Goal: Book appointment/travel/reservation

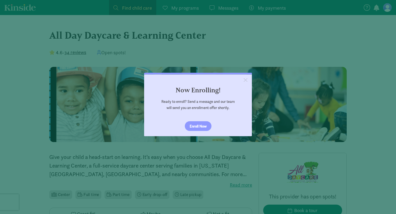
click at [248, 79] on link "×" at bounding box center [245, 80] width 9 height 10
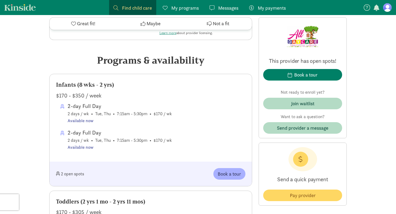
scroll to position [227, 0]
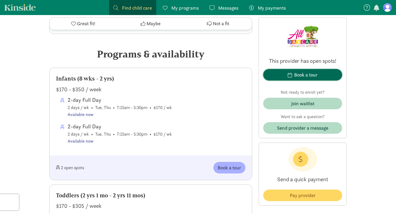
click at [286, 71] on button "Book a tour" at bounding box center [302, 75] width 79 height 12
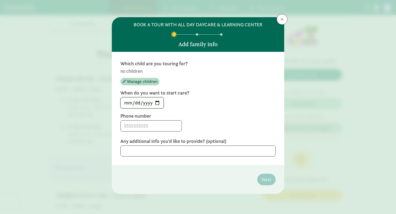
click at [160, 104] on input "[DATE]" at bounding box center [142, 103] width 43 height 11
type input "[DATE]"
click at [130, 126] on input at bounding box center [151, 126] width 61 height 11
type input "9253307466"
click at [142, 148] on textarea at bounding box center [197, 151] width 155 height 11
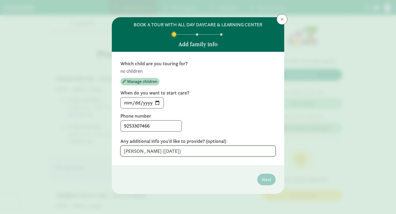
click at [141, 151] on textarea "[PERSON_NAME] ([DATE])" at bounding box center [197, 151] width 155 height 11
type textarea "[PERSON_NAME] (born2/14/25)"
click at [145, 80] on span "Manage children" at bounding box center [142, 82] width 30 height 6
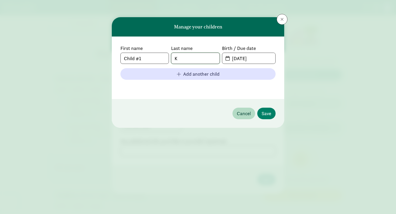
drag, startPoint x: 191, startPoint y: 60, endPoint x: 166, endPoint y: 57, distance: 24.7
click at [166, 57] on div "First name Child #1 Last name K Birth / Due date [DATE]" at bounding box center [197, 54] width 155 height 19
drag, startPoint x: 144, startPoint y: 57, endPoint x: 111, endPoint y: 55, distance: 32.9
click at [111, 55] on div "Manage your children First name Child #1 Last name K Birth / Due date [DATE] Ad…" at bounding box center [198, 107] width 396 height 214
type input "[PERSON_NAME]"
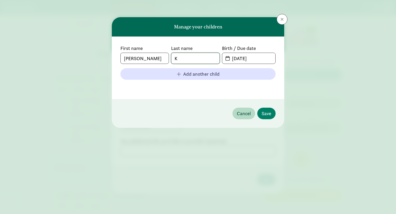
click at [161, 56] on div "First name [PERSON_NAME] Last name K Birth / Due date [DATE]" at bounding box center [197, 54] width 155 height 19
type input "Farine"
drag, startPoint x: 264, startPoint y: 57, endPoint x: 219, endPoint y: 54, distance: 44.8
click at [219, 54] on div "First name [PERSON_NAME] Last name [PERSON_NAME] Birth / Due date [DATE]" at bounding box center [197, 54] width 155 height 19
type input "[DATE]"
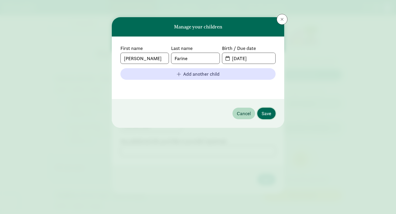
click at [270, 114] on span "Save" at bounding box center [266, 113] width 10 height 7
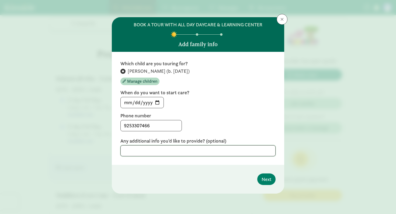
click at [140, 149] on textarea at bounding box center [197, 151] width 155 height 11
type textarea "flexible start date"
click at [270, 181] on span "Next" at bounding box center [266, 179] width 10 height 7
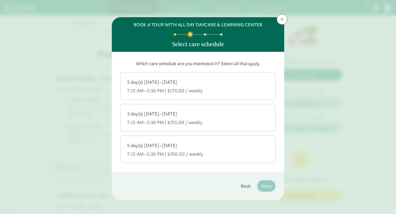
click at [159, 90] on div "7:15 AM–5:30 PM | $170.00 / weekly" at bounding box center [198, 91] width 142 height 6
click at [0, 0] on input "2 day(s) [DATE]–[DATE] 7:15 AM–5:30 PM | $170.00 / weekly" at bounding box center [0, 0] width 0 height 0
click at [152, 116] on div "3 day(s) [DATE]–[DATE]" at bounding box center [198, 114] width 142 height 6
click at [0, 0] on input "3 day(s) [DATE]–[DATE] 7:15 AM–5:30 PM | $255.00 / weekly" at bounding box center [0, 0] width 0 height 0
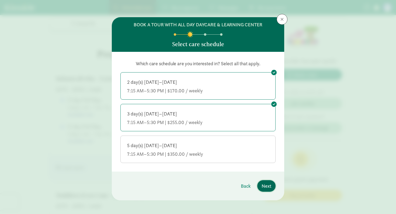
click at [270, 186] on span "Next" at bounding box center [266, 186] width 10 height 7
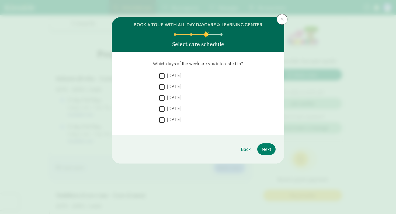
click at [162, 75] on input "[DATE]" at bounding box center [161, 75] width 5 height 7
checkbox input "true"
drag, startPoint x: 161, startPoint y: 89, endPoint x: 163, endPoint y: 97, distance: 8.5
click at [161, 89] on input "[DATE]" at bounding box center [161, 86] width 5 height 7
checkbox input "true"
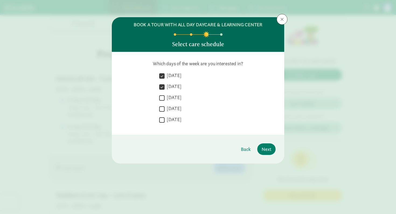
click at [162, 110] on input "[DATE]" at bounding box center [161, 108] width 5 height 7
checkbox input "true"
click at [164, 121] on input "[DATE]" at bounding box center [161, 120] width 5 height 7
checkbox input "true"
click at [267, 151] on span "Next" at bounding box center [266, 149] width 10 height 7
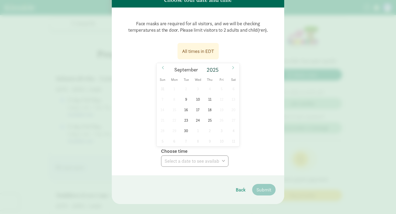
scroll to position [52, 0]
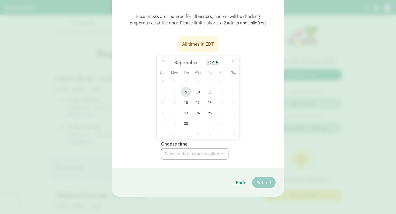
click at [186, 94] on span "9" at bounding box center [186, 92] width 10 height 10
click at [199, 92] on span "10" at bounding box center [197, 92] width 10 height 10
click at [177, 154] on select "Choose time 05:00 PM 05:30 PM" at bounding box center [194, 154] width 67 height 11
click at [185, 92] on span "9" at bounding box center [186, 92] width 10 height 10
click at [178, 154] on select "Choose time 05:00 PM 05:30 PM" at bounding box center [194, 154] width 67 height 11
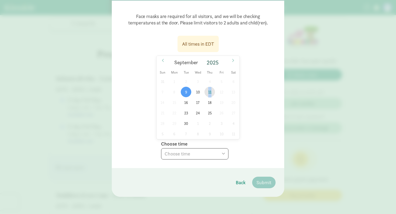
click at [208, 92] on span "11" at bounding box center [209, 92] width 10 height 10
click at [197, 91] on span "10" at bounding box center [197, 92] width 10 height 10
click at [182, 153] on select "Choose time 05:00 PM 05:30 PM" at bounding box center [194, 154] width 67 height 11
select select "[DATE]T17:00:00.000-04:00"
click at [161, 149] on select "Choose time 05:00 PM 05:30 PM" at bounding box center [194, 154] width 67 height 11
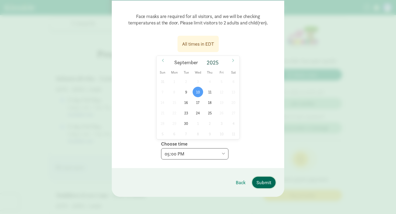
click at [265, 182] on span "Submit" at bounding box center [263, 182] width 15 height 7
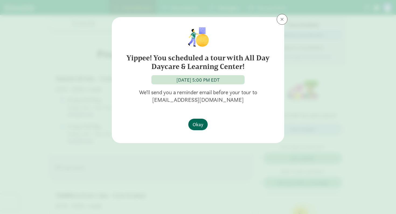
scroll to position [0, 0]
click at [200, 123] on span "Okay" at bounding box center [197, 124] width 11 height 7
